Goal: Information Seeking & Learning: Check status

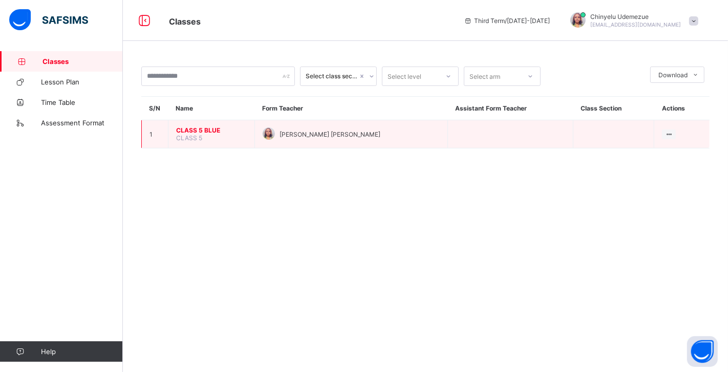
click at [195, 127] on span "CLASS 5 BLUE" at bounding box center [211, 131] width 71 height 8
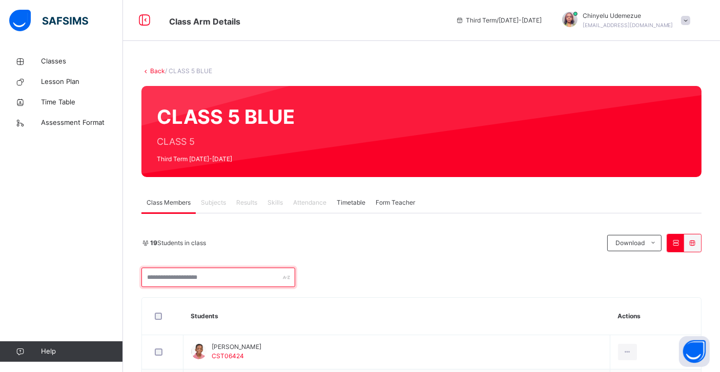
click at [277, 277] on input "text" at bounding box center [218, 277] width 154 height 19
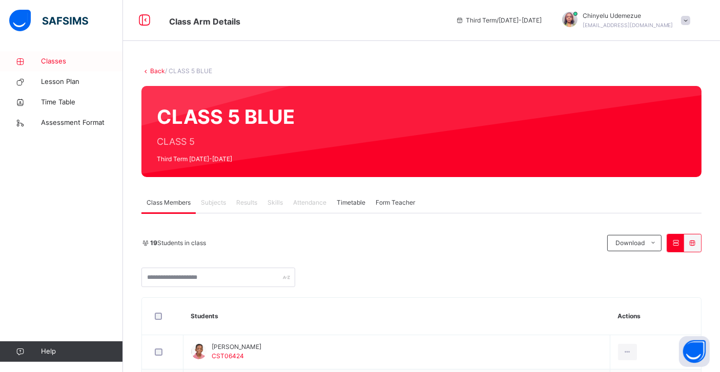
click at [42, 58] on span "Classes" at bounding box center [82, 61] width 82 height 10
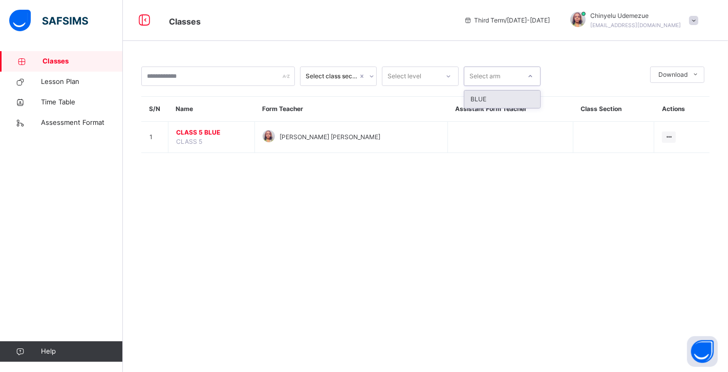
click at [534, 77] on div at bounding box center [530, 76] width 17 height 16
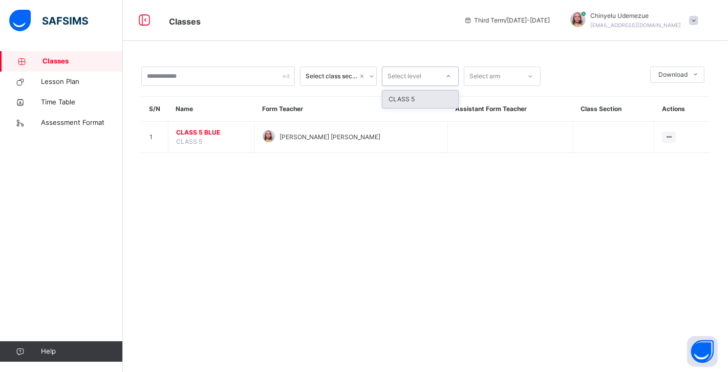
click at [445, 76] on div at bounding box center [448, 76] width 17 height 16
click at [371, 76] on icon at bounding box center [372, 76] width 4 height 2
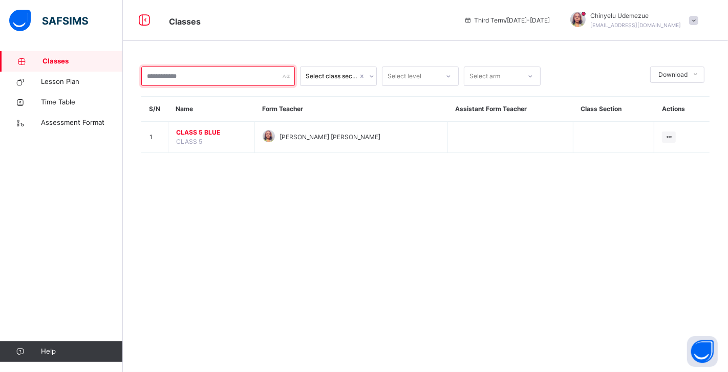
click at [293, 76] on input "text" at bounding box center [218, 76] width 154 height 19
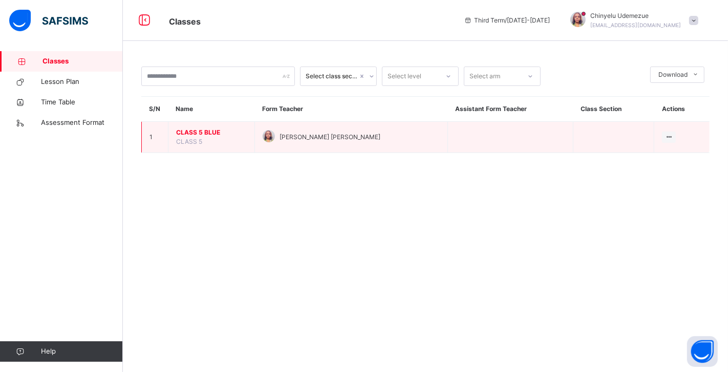
click at [185, 132] on span "CLASS 5 BLUE" at bounding box center [211, 132] width 71 height 9
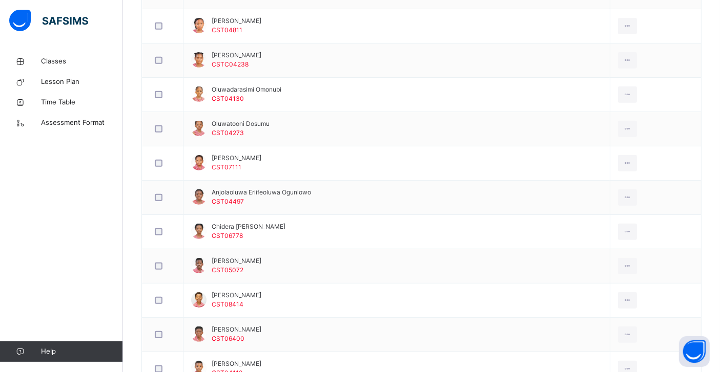
scroll to position [514, 0]
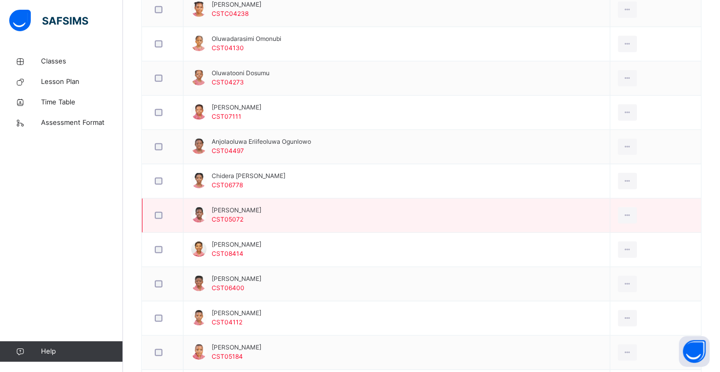
click at [228, 211] on span "[PERSON_NAME]" at bounding box center [237, 210] width 50 height 9
click at [628, 213] on icon at bounding box center [627, 215] width 9 height 9
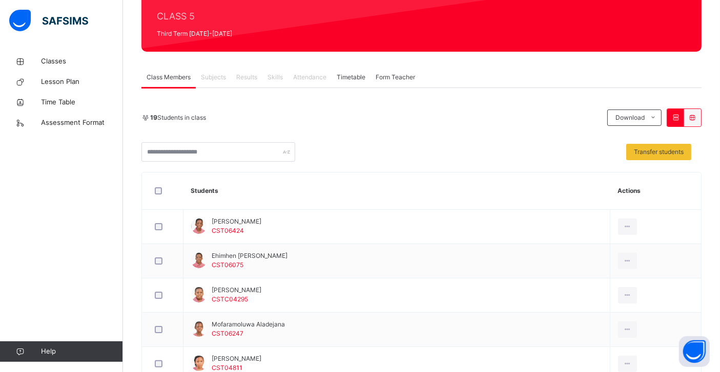
scroll to position [124, 0]
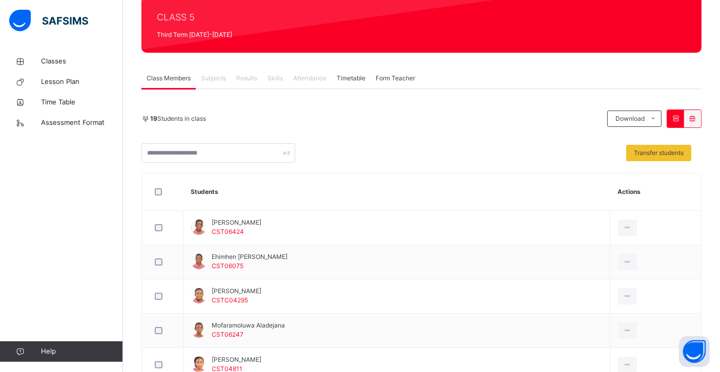
click at [222, 78] on span "Subjects" at bounding box center [213, 78] width 25 height 9
click at [245, 76] on span "Results" at bounding box center [246, 78] width 21 height 9
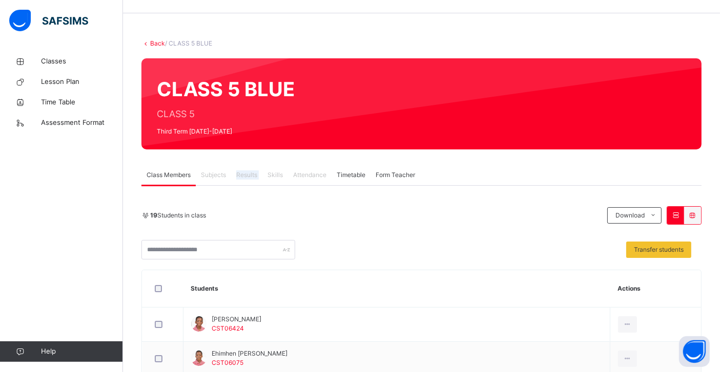
scroll to position [0, 0]
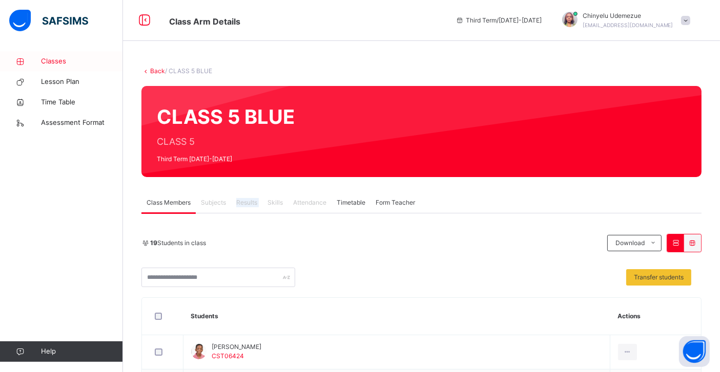
click at [42, 57] on span "Classes" at bounding box center [82, 61] width 82 height 10
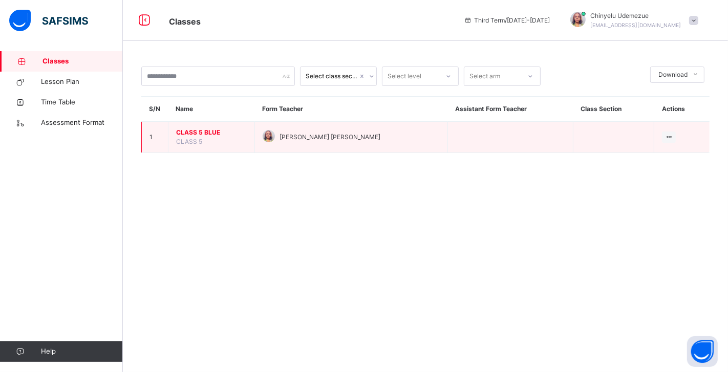
click at [197, 134] on span "CLASS 5 BLUE" at bounding box center [211, 132] width 71 height 9
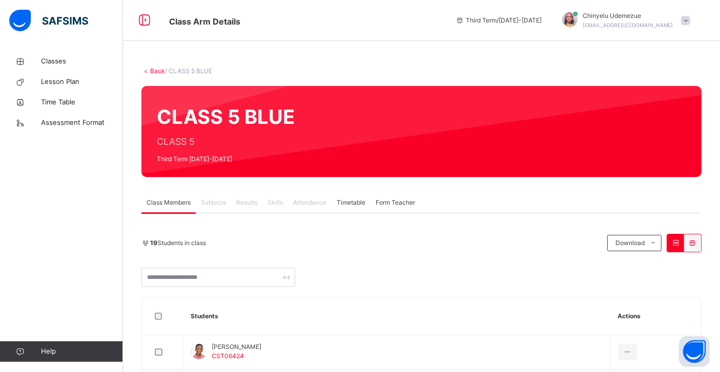
click at [244, 202] on span "Results" at bounding box center [246, 202] width 21 height 9
click at [245, 202] on span "Results" at bounding box center [246, 202] width 21 height 9
click at [97, 181] on div "Classes Lesson Plan Time Table Assessment Format Help" at bounding box center [61, 206] width 123 height 331
click at [214, 201] on span "Subjects" at bounding box center [213, 202] width 25 height 9
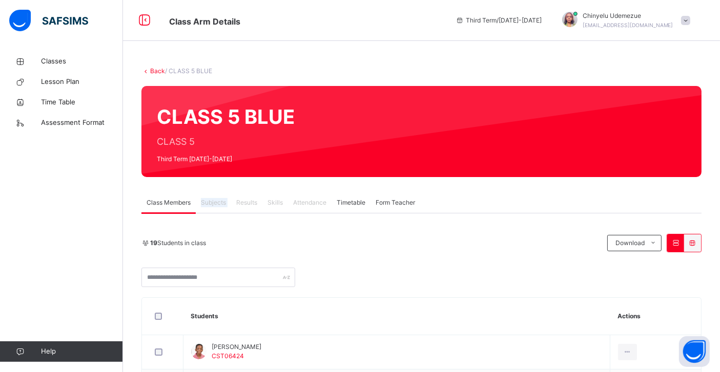
click at [214, 201] on span "Subjects" at bounding box center [213, 202] width 25 height 9
drag, startPoint x: 214, startPoint y: 201, endPoint x: 256, endPoint y: 206, distance: 42.8
click at [256, 206] on div "Class Members Subjects Results Skills Attendance Timetable Form Teacher" at bounding box center [421, 203] width 560 height 21
click at [256, 206] on span "Results" at bounding box center [246, 202] width 21 height 9
click at [279, 199] on span "Skills" at bounding box center [274, 202] width 15 height 9
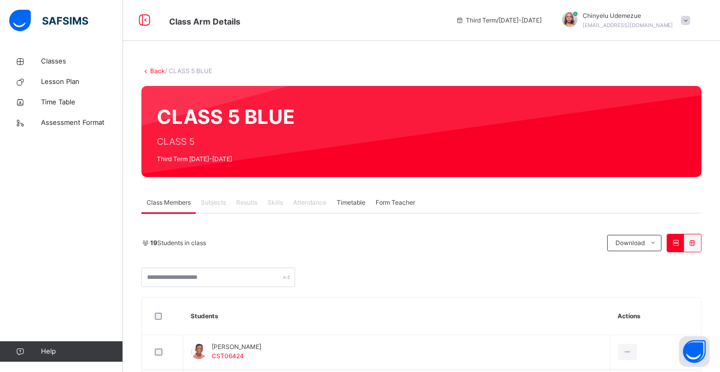
click at [332, 199] on div "Timetable" at bounding box center [350, 203] width 39 height 20
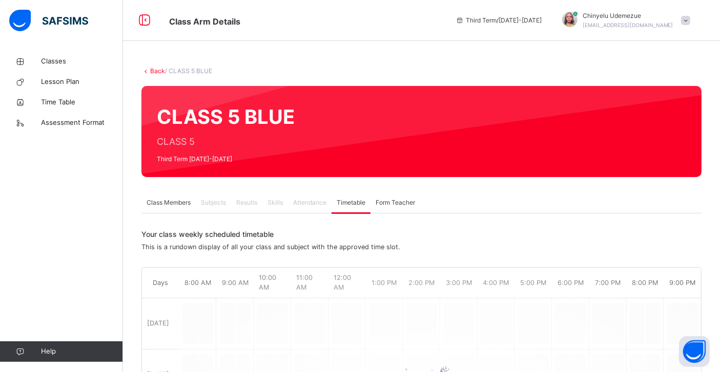
click at [278, 199] on span "Skills" at bounding box center [274, 202] width 15 height 9
click at [301, 201] on span "Attendance" at bounding box center [309, 202] width 33 height 9
drag, startPoint x: 266, startPoint y: 201, endPoint x: 180, endPoint y: 203, distance: 86.1
click at [180, 203] on div "Class Members Subjects Results Skills Attendance Timetable Form Teacher" at bounding box center [421, 203] width 560 height 21
click at [180, 203] on span "Class Members" at bounding box center [169, 202] width 44 height 9
